Goal: Task Accomplishment & Management: Complete application form

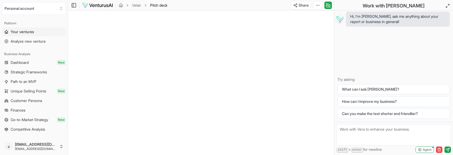
click at [34, 33] on span "Your ventures" at bounding box center [22, 31] width 23 height 5
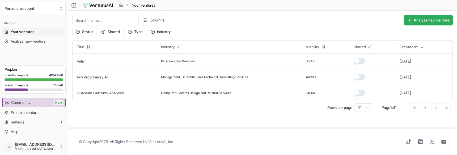
click at [431, 18] on button "Analyze new venture" at bounding box center [428, 20] width 49 height 11
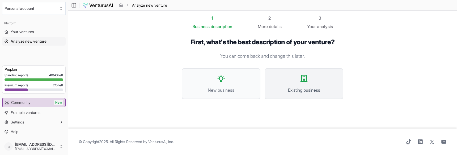
click at [304, 87] on button "Existing business" at bounding box center [303, 84] width 79 height 31
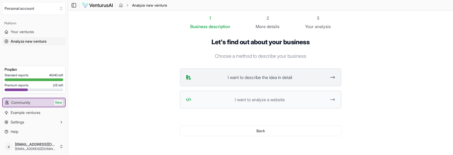
click at [284, 80] on span "I want to describe the idea in detail" at bounding box center [259, 77] width 133 height 6
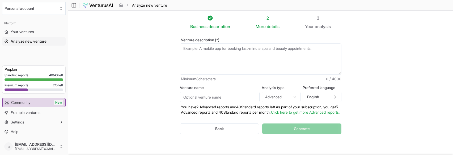
click at [258, 67] on textarea "Venture description (*)" at bounding box center [260, 59] width 161 height 31
click at [231, 96] on input "Venture name" at bounding box center [220, 97] width 80 height 11
type input "Ad"
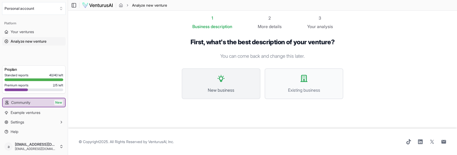
click at [235, 74] on button "New business" at bounding box center [221, 84] width 79 height 31
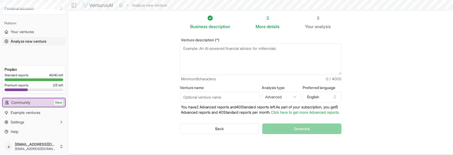
click at [212, 94] on input "Venture name" at bounding box center [220, 97] width 80 height 11
type input "AdCampAI"
click at [224, 71] on textarea "Venture description (*)" at bounding box center [260, 59] width 161 height 31
drag, startPoint x: 181, startPoint y: 38, endPoint x: 215, endPoint y: 40, distance: 33.8
click at [215, 40] on label "Venture description (*)" at bounding box center [260, 40] width 161 height 4
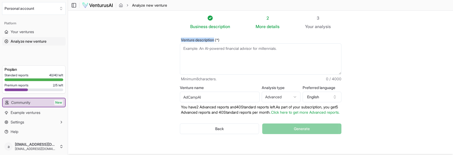
copy label "Venture description"
click at [214, 55] on textarea "Venture description (*)" at bounding box center [260, 59] width 161 height 31
paste textarea "AdCampAI is an innovative AI-powered platform headquartered in [US_STATE] that …"
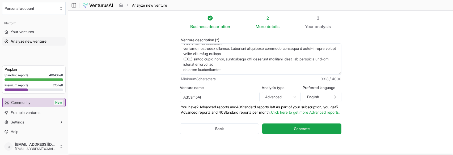
scroll to position [348, 0]
paste textarea "[URL][DOMAIN_NAME]"
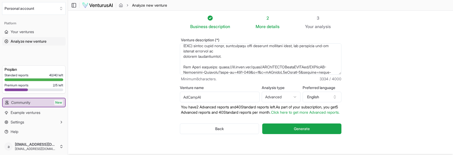
scroll to position [369, 0]
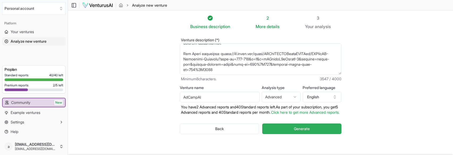
type textarea "AdCampAI is an innovative AI-powered platform headquartered in [US_STATE] that …"
click at [289, 134] on button "Generate" at bounding box center [301, 129] width 79 height 11
